Goal: Task Accomplishment & Management: Manage account settings

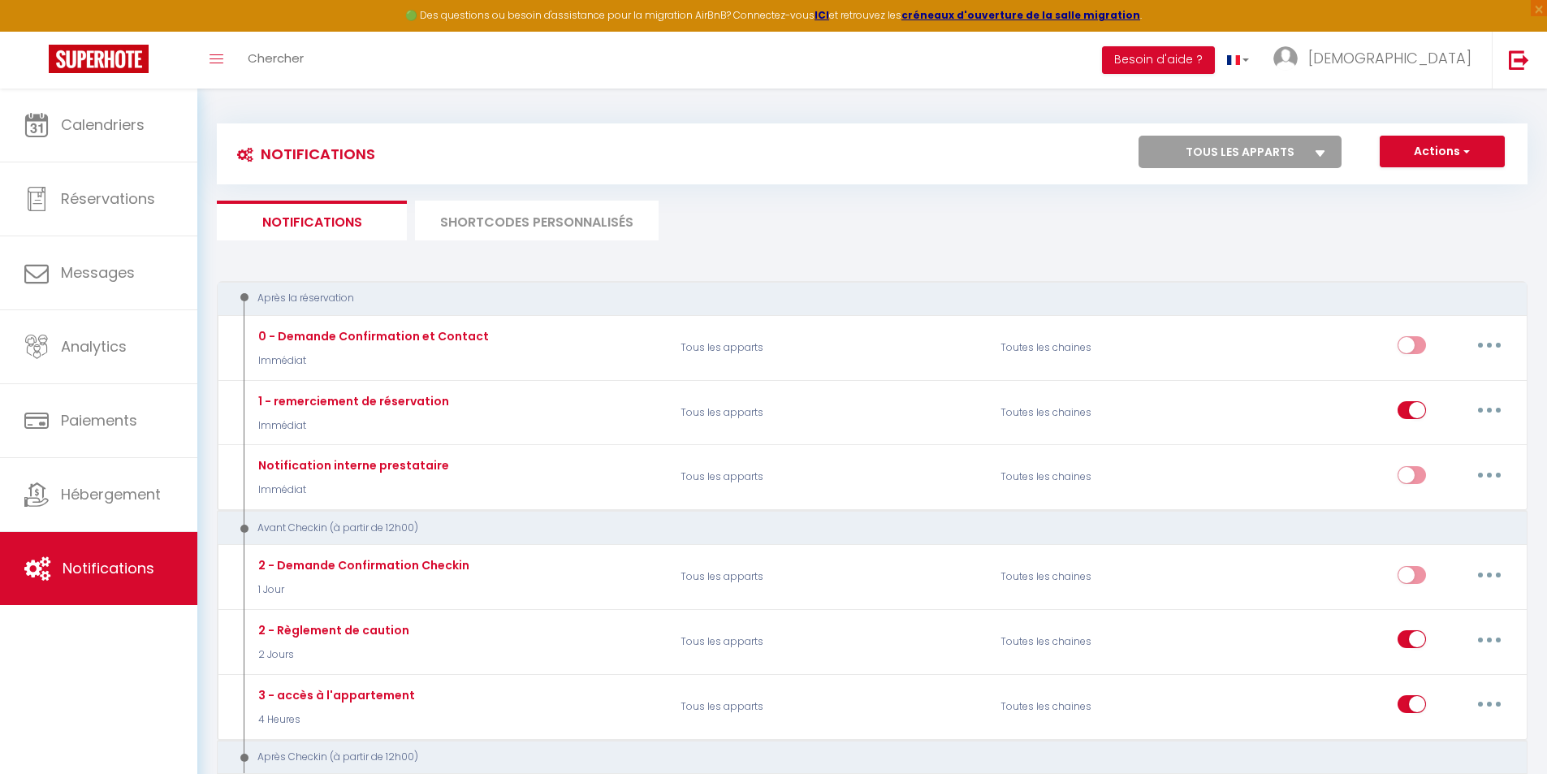
select select "2"
select select "2 Jours"
select select "if_booking_is_paid"
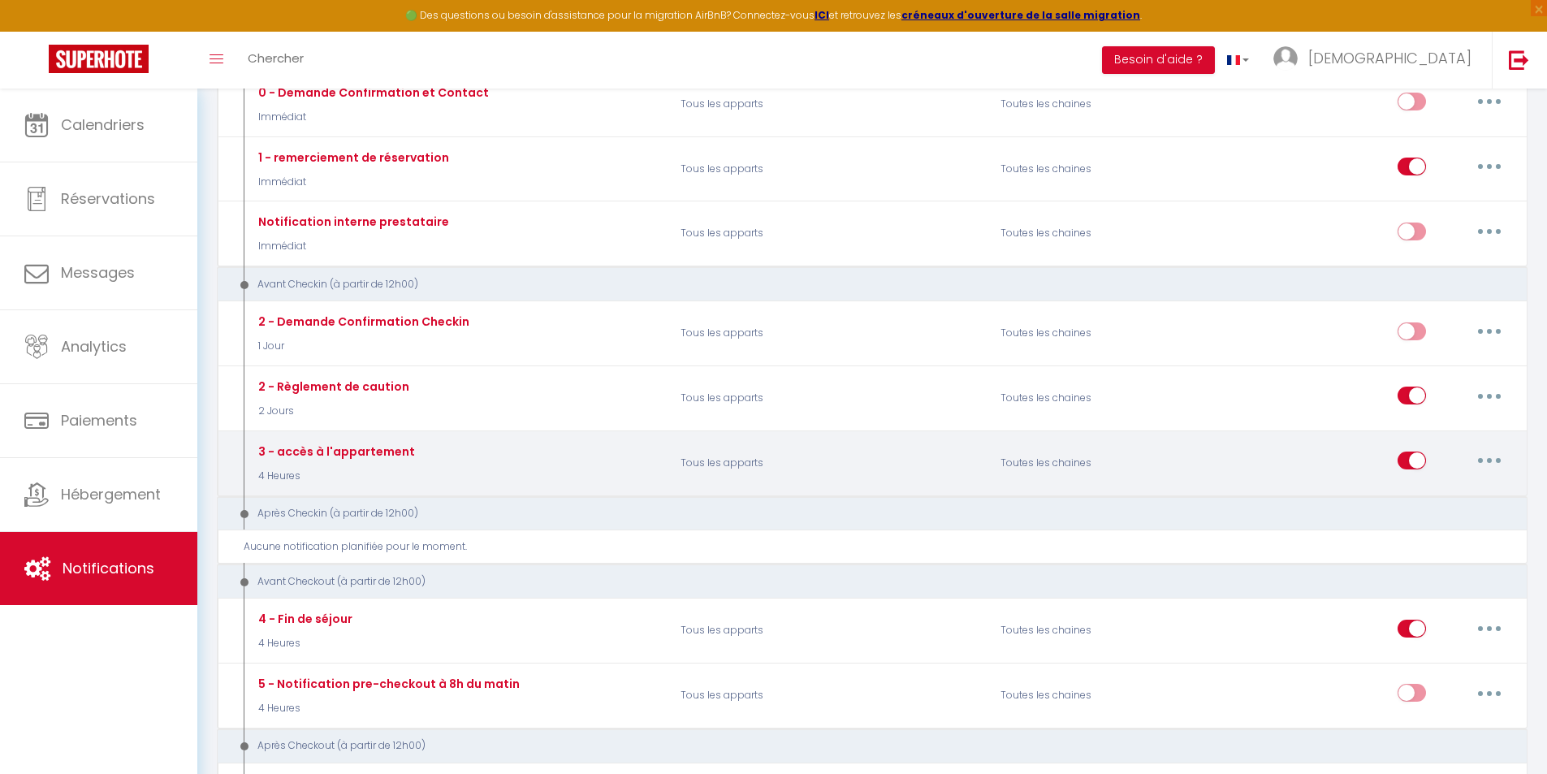
click at [1488, 458] on icon "button" at bounding box center [1488, 460] width 5 height 5
click at [1445, 503] on link "Editer" at bounding box center [1447, 498] width 120 height 28
type input "3 - accès à l'appartement"
select select "4 Heures"
select select "if_deposit_is_paid"
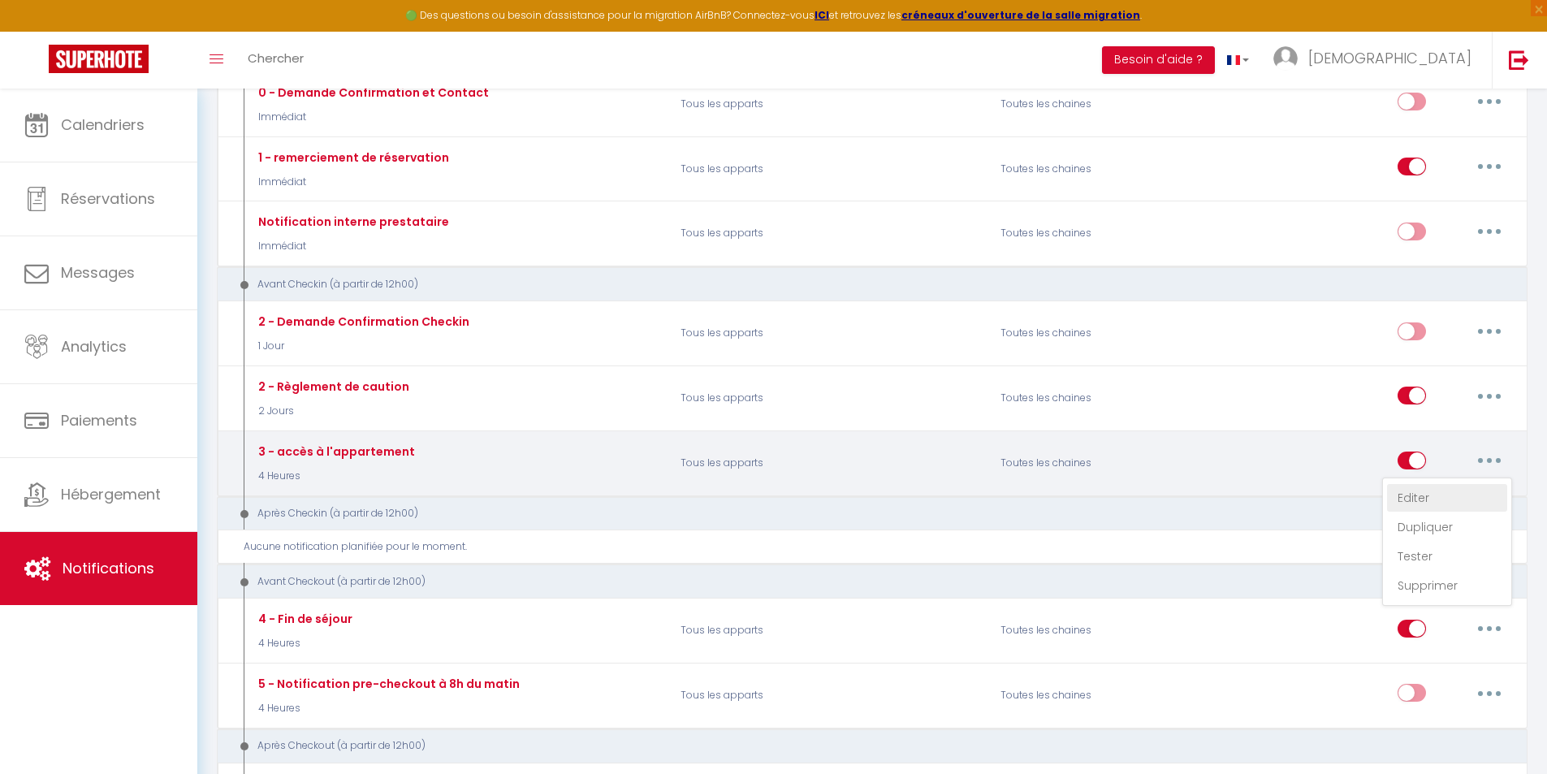
checkbox input "true"
checkbox input "false"
type input "Codes d'accès - Obsidian Luxury Suite"
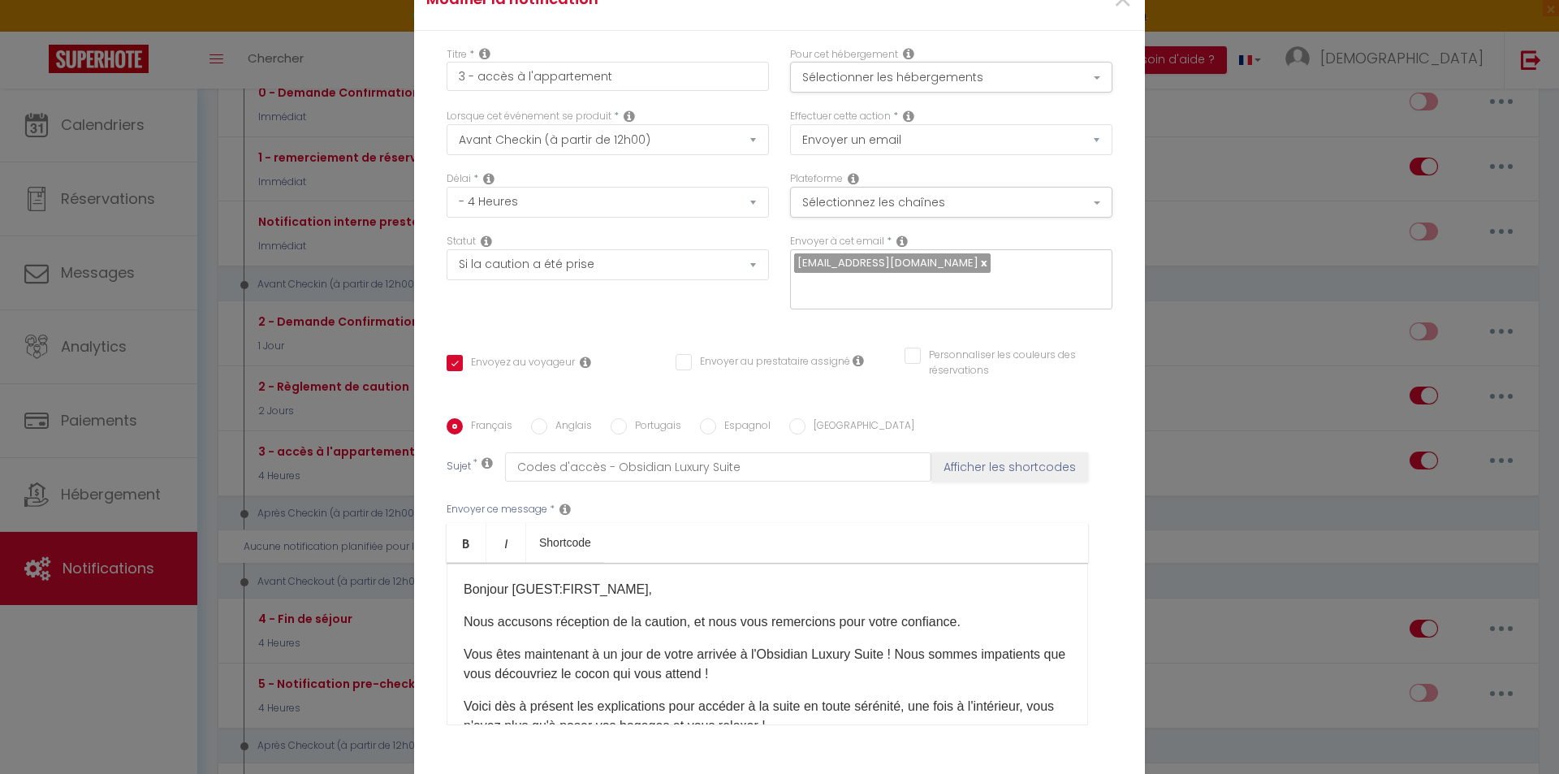
click at [454, 631] on div "Bonjour [GUEST:FIRST_NAME], Nous accusons réception de la caution, et nous vous…" at bounding box center [767, 644] width 641 height 162
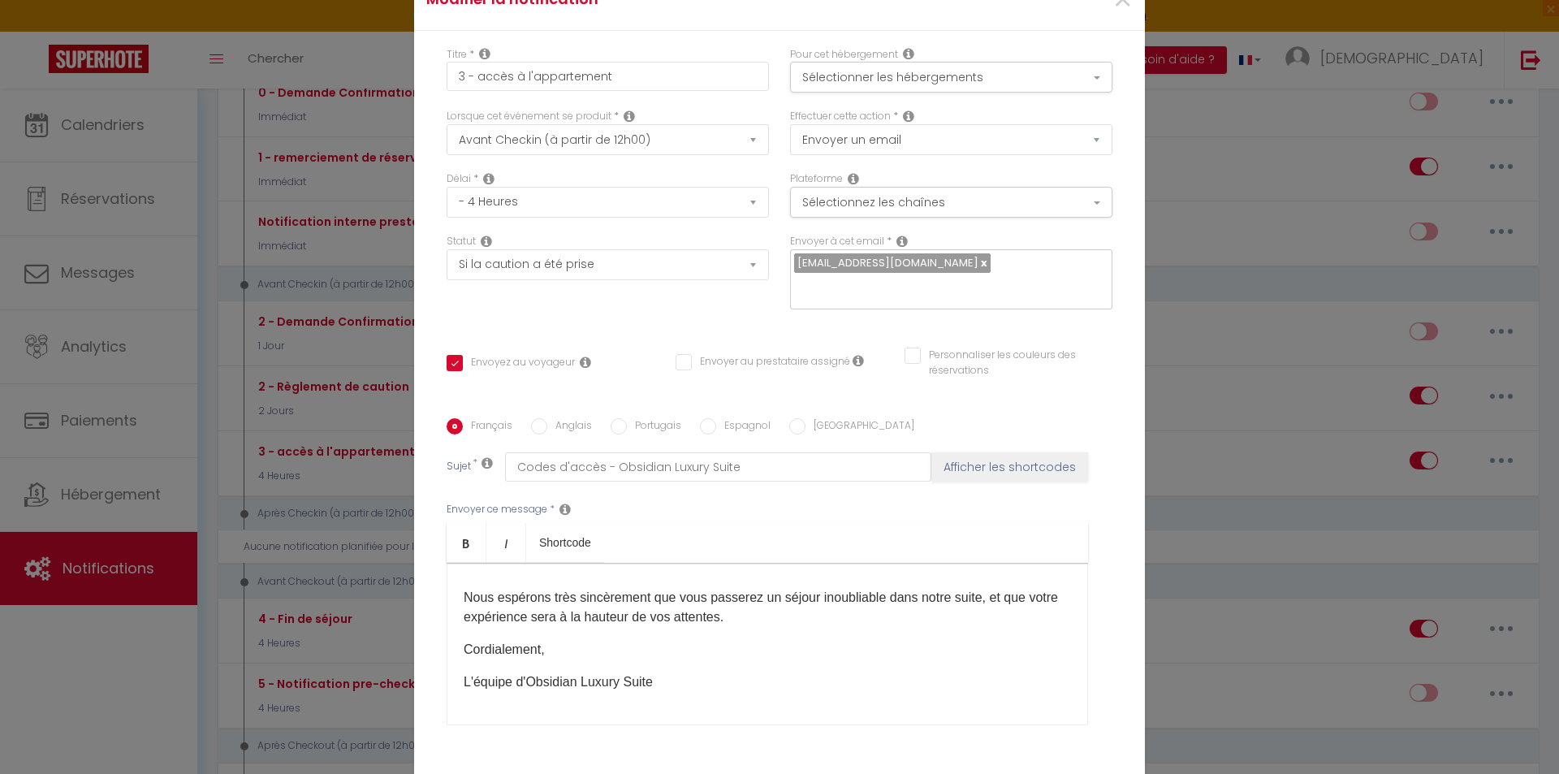
scroll to position [123, 0]
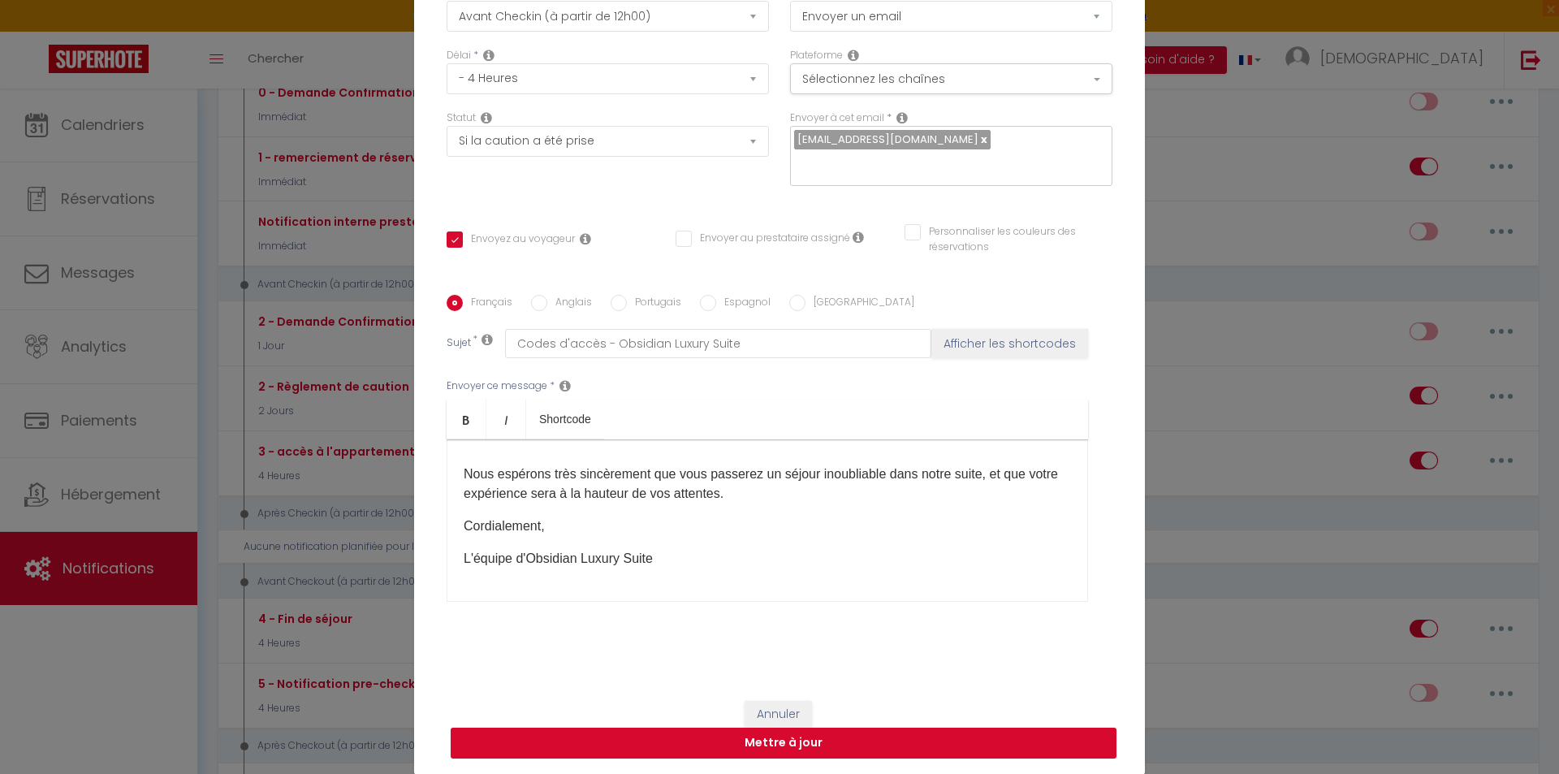
click at [943, 744] on button "Mettre à jour" at bounding box center [784, 742] width 666 height 31
checkbox input "true"
checkbox input "false"
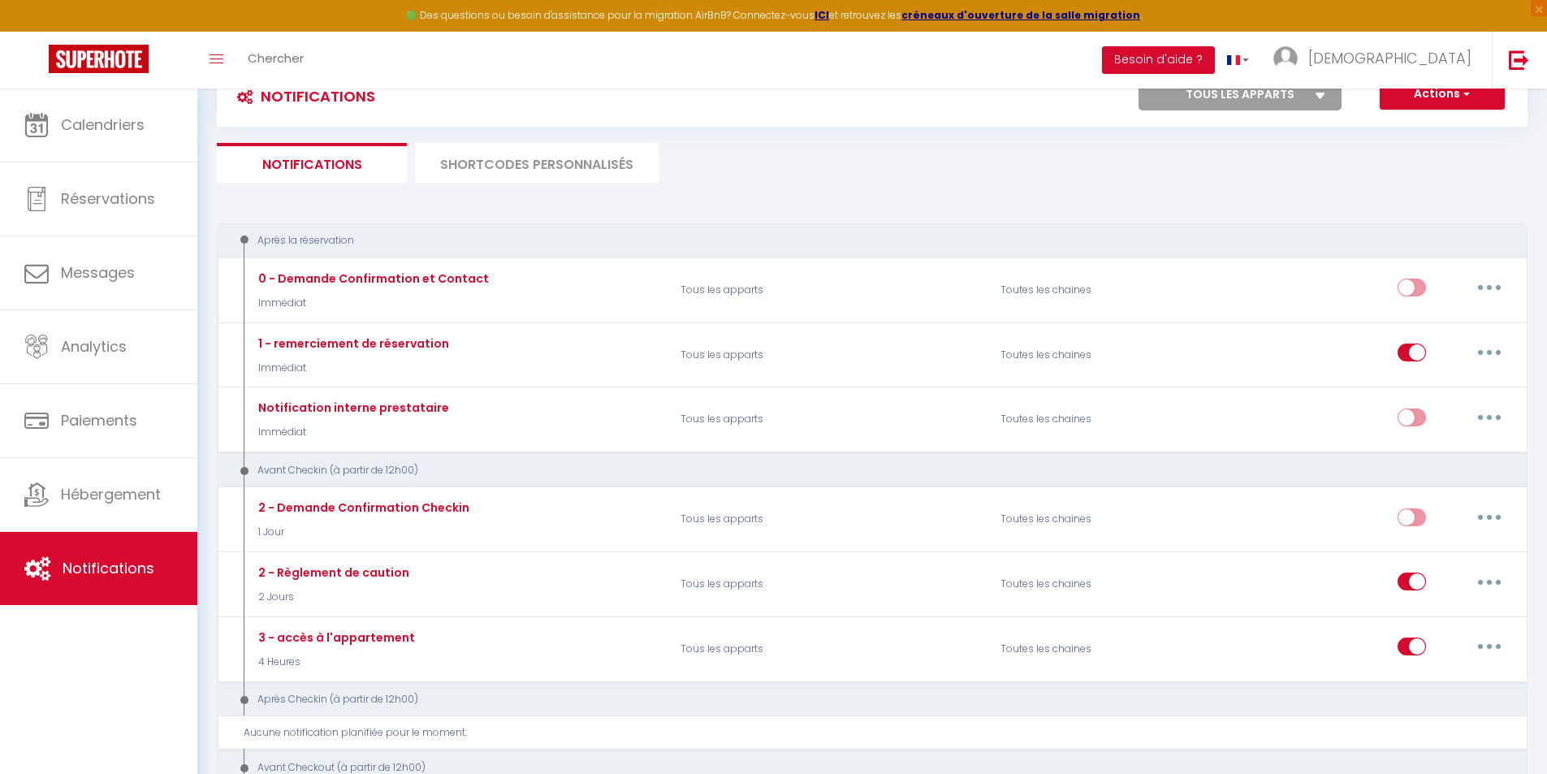
scroll to position [61, 0]
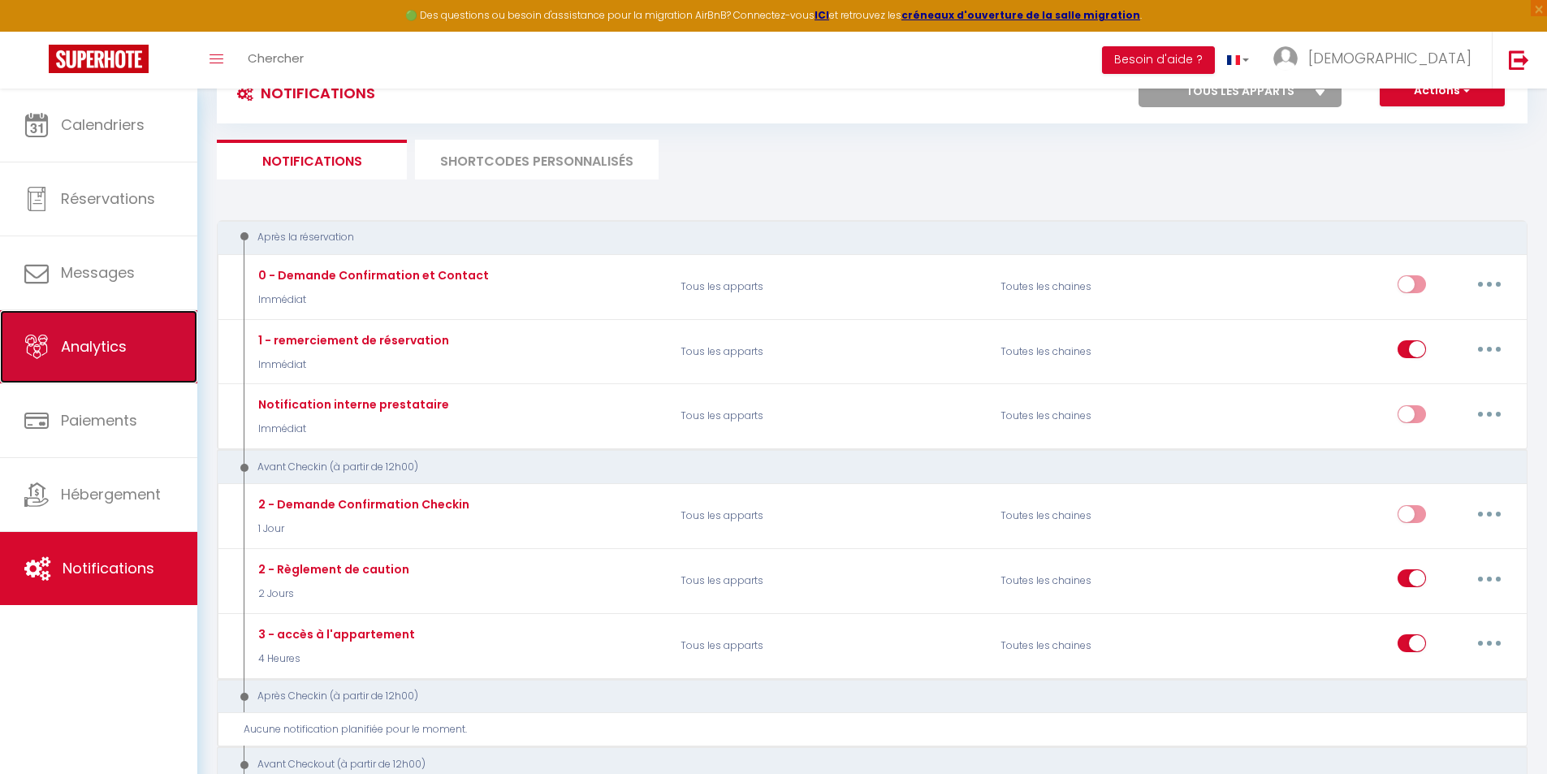
click at [112, 323] on link "Analytics" at bounding box center [98, 346] width 197 height 73
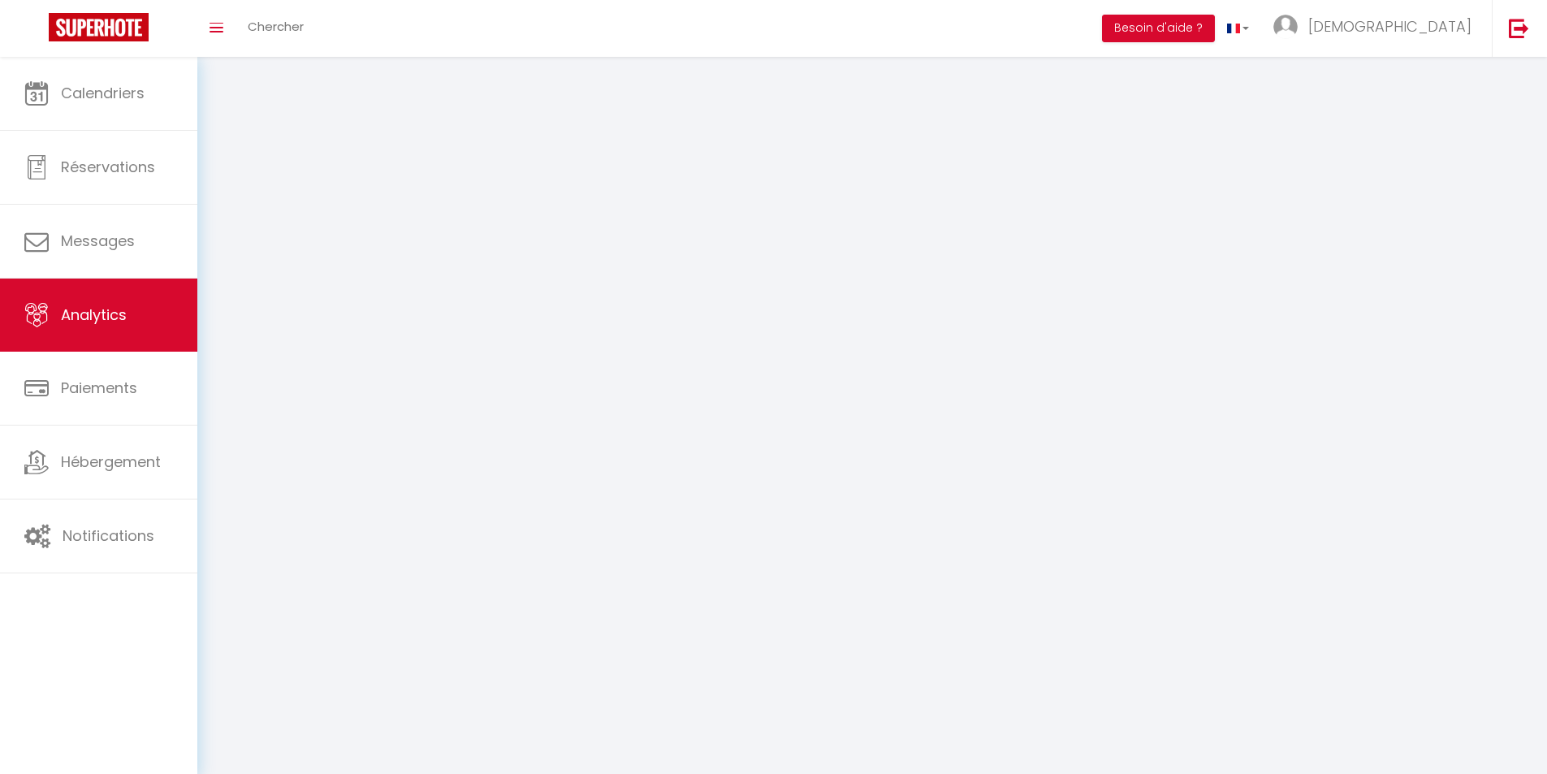
select select "2025"
select select "9"
